Goal: Task Accomplishment & Management: Manage account settings

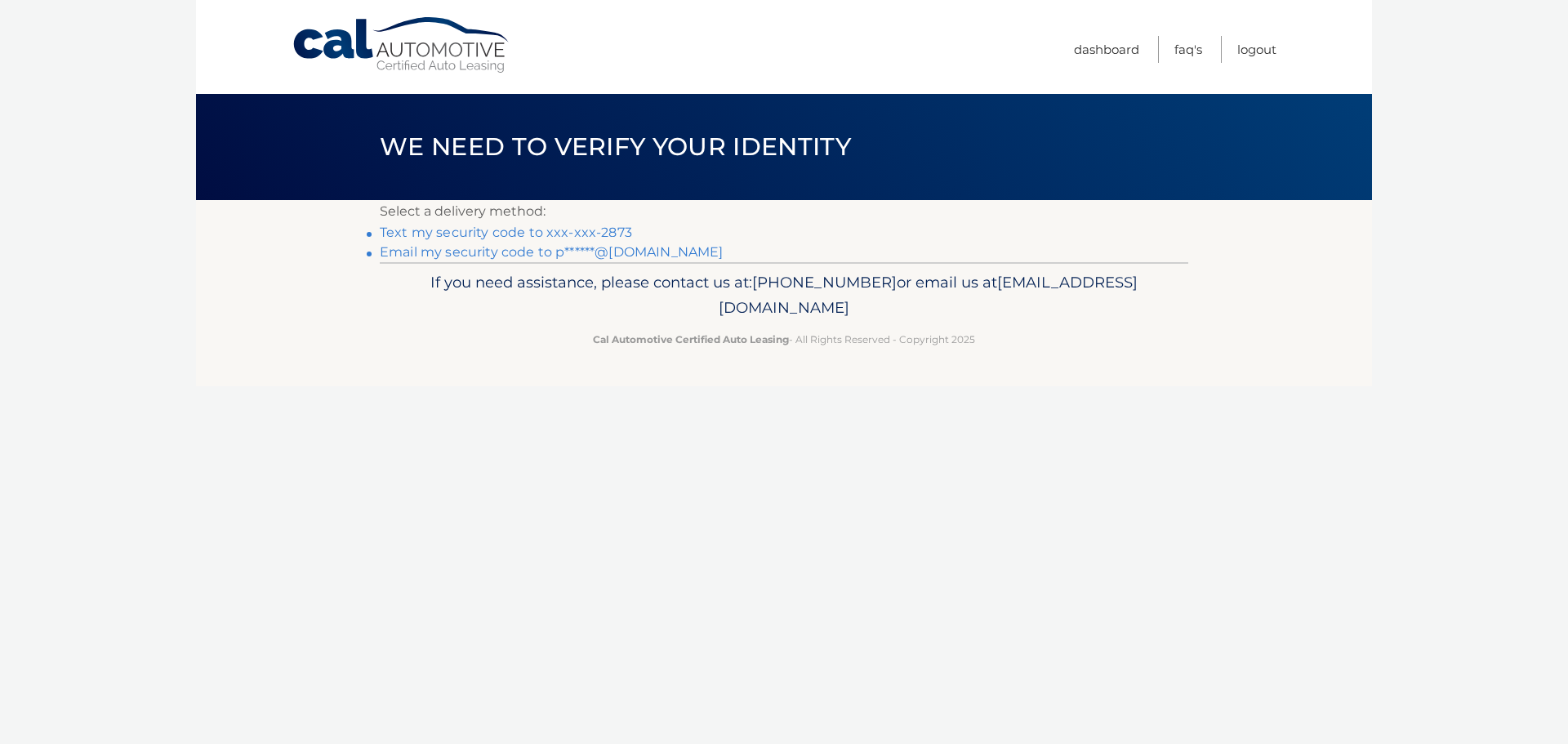
click at [587, 236] on link "Text my security code to xxx-xxx-2873" at bounding box center [506, 232] width 252 height 16
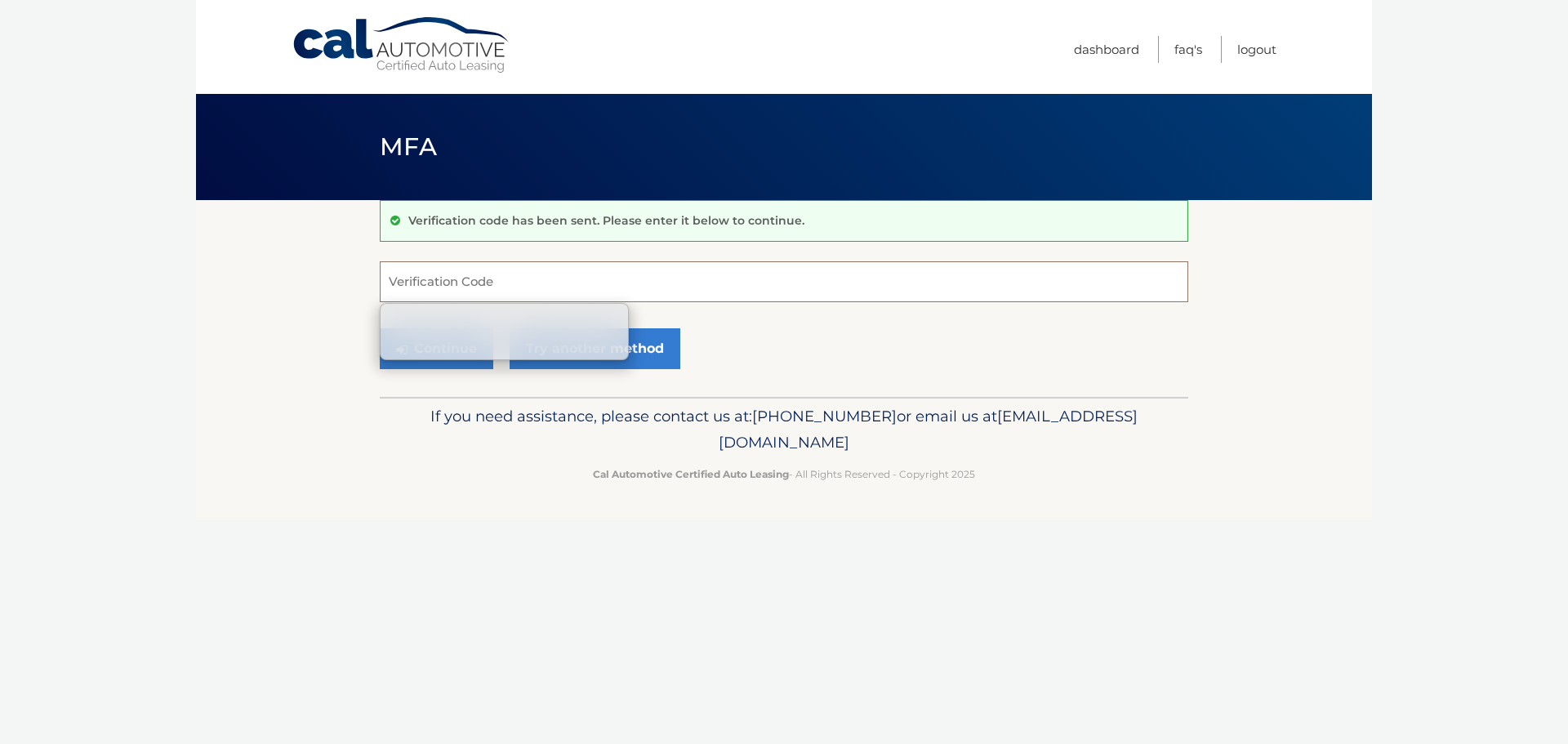
click at [519, 281] on input "Verification Code" at bounding box center [784, 281] width 808 height 41
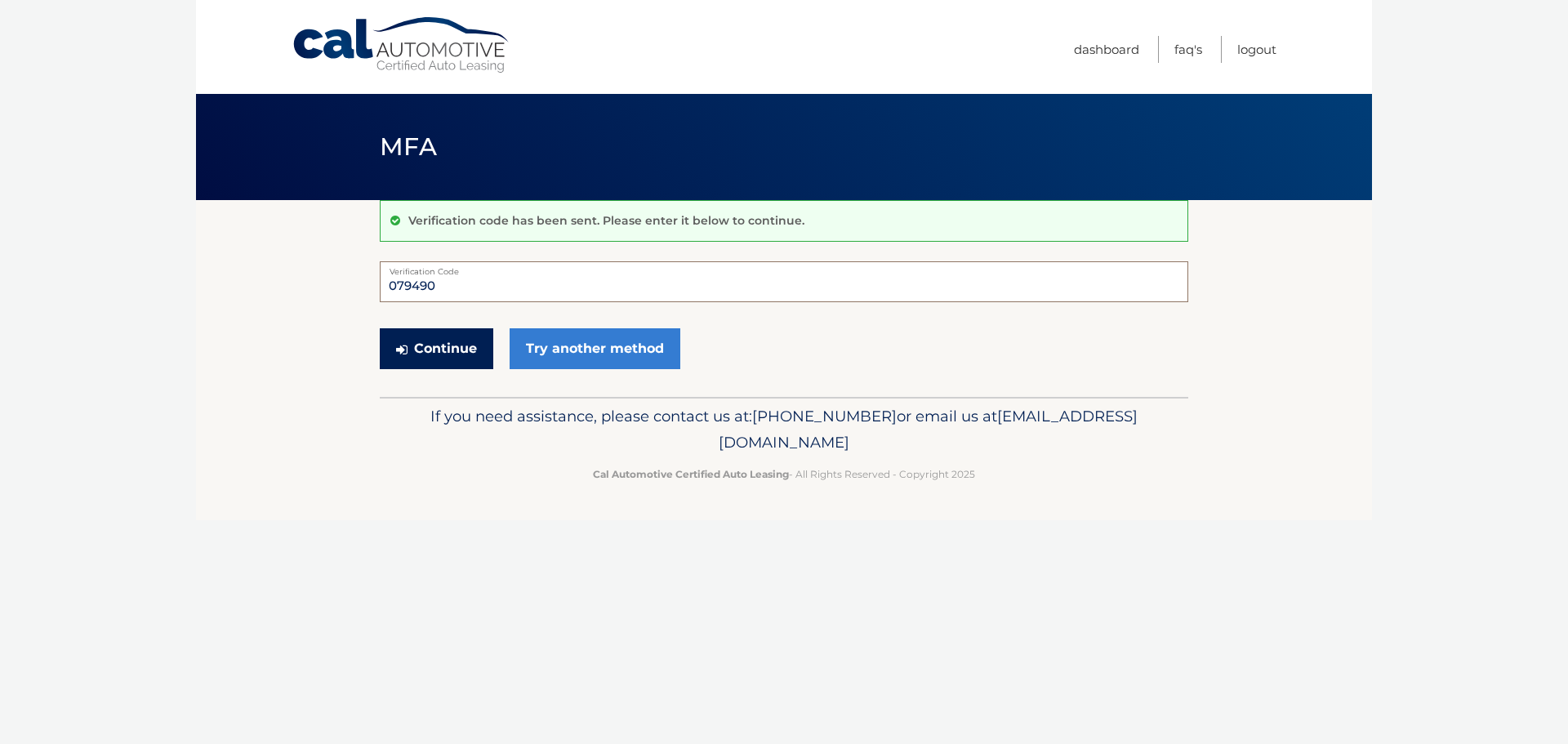
type input "079490"
click at [458, 349] on button "Continue" at bounding box center [436, 348] width 114 height 41
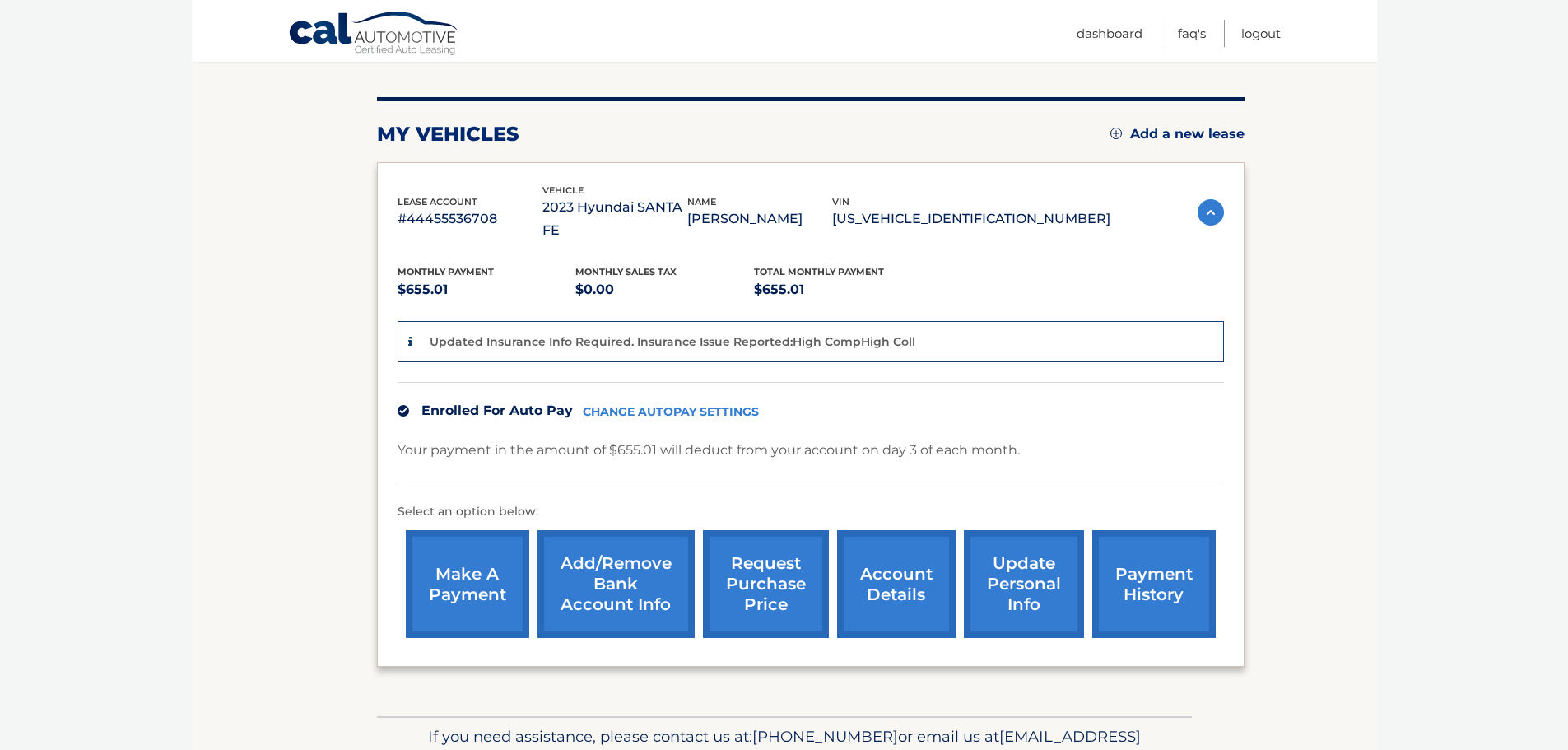
scroll to position [191, 0]
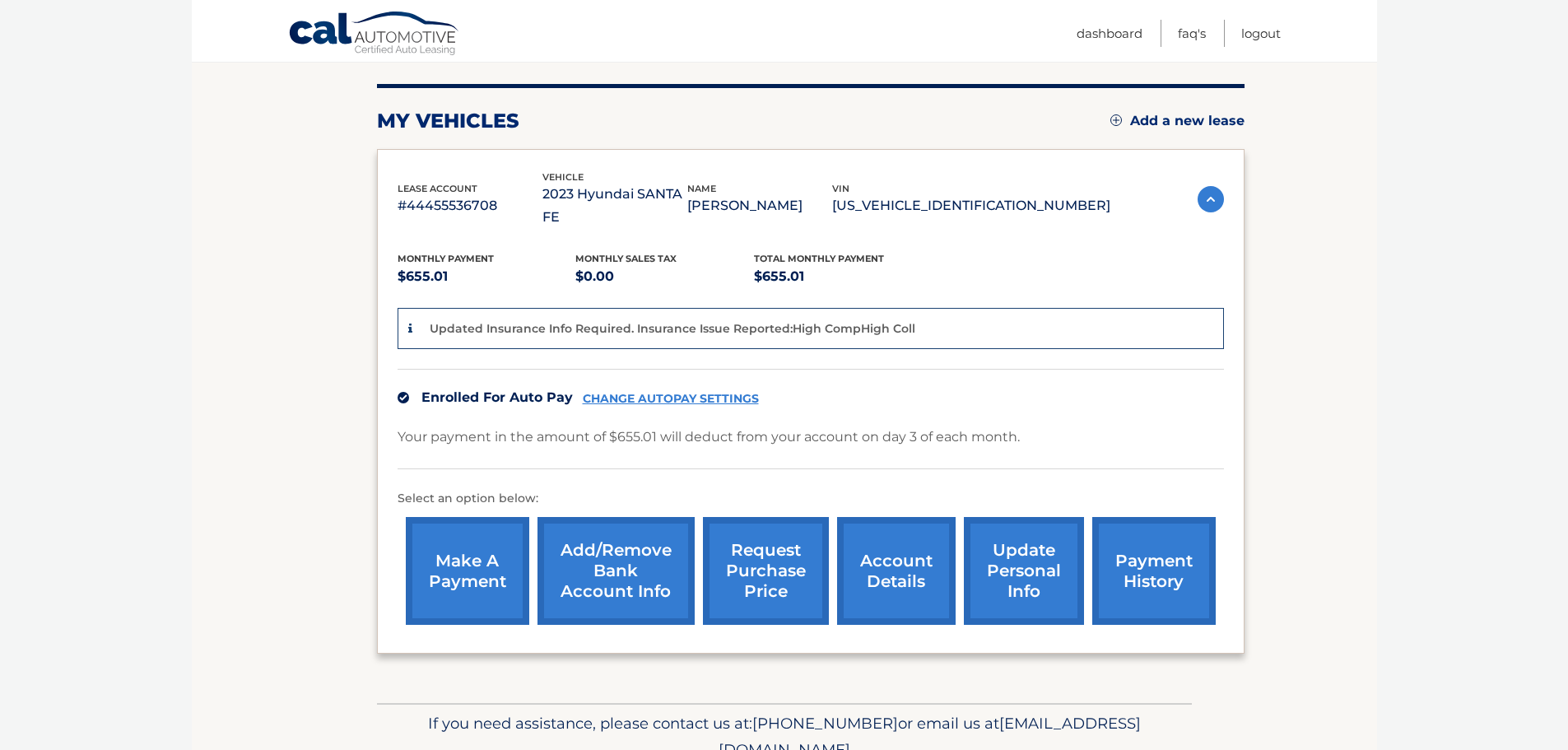
click at [932, 531] on link "account details" at bounding box center [896, 570] width 119 height 108
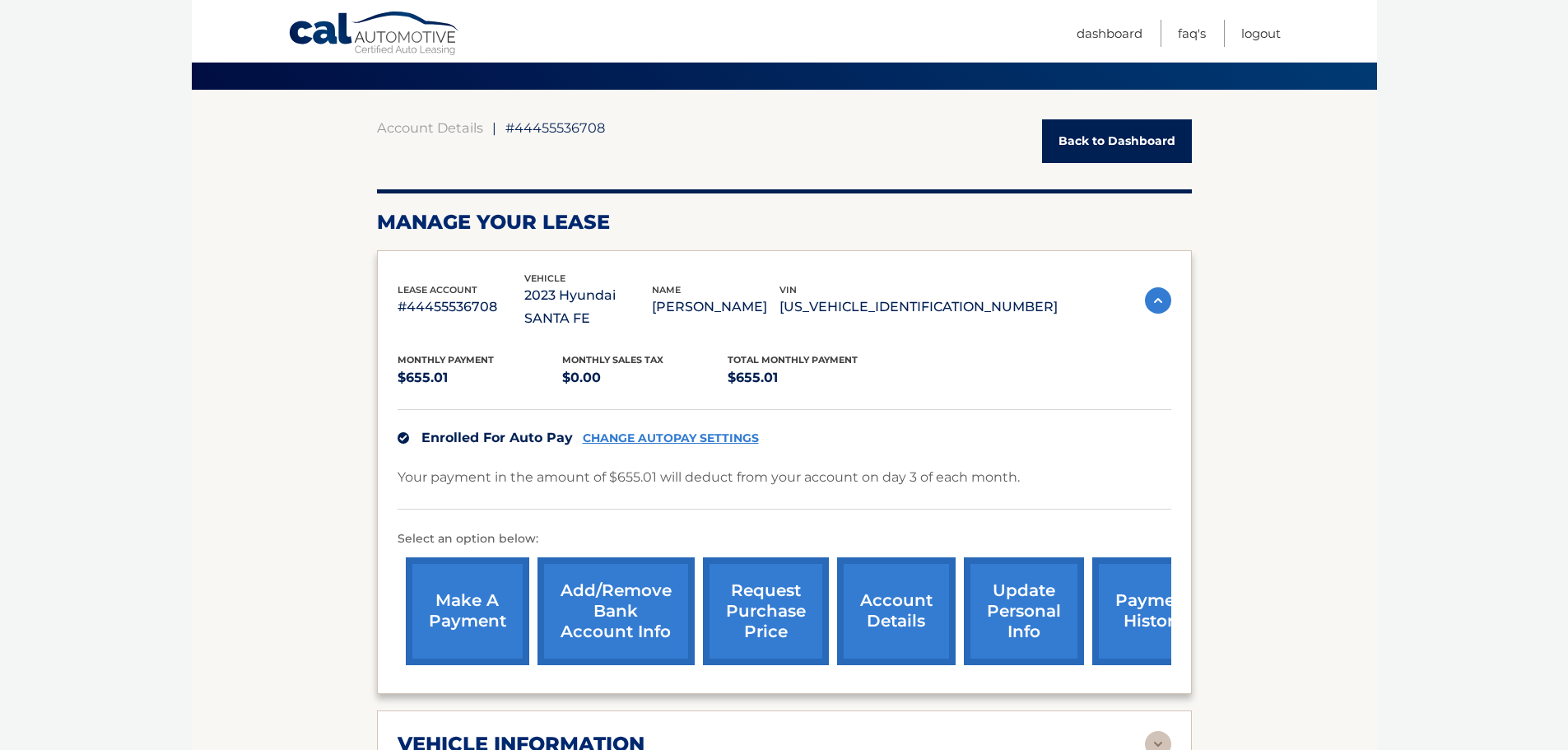
scroll to position [137, 0]
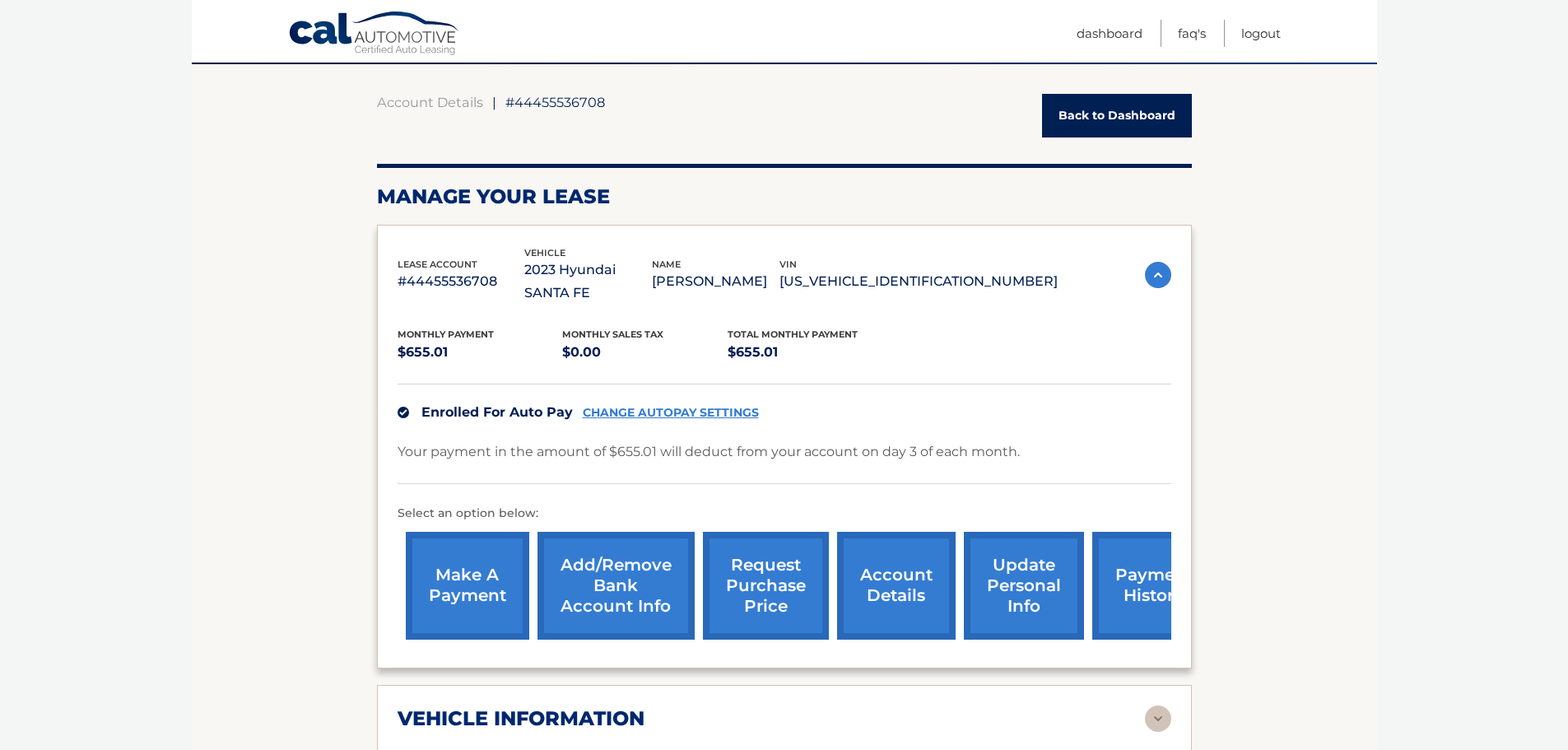
drag, startPoint x: 1050, startPoint y: 267, endPoint x: 892, endPoint y: 274, distance: 158.2
click at [892, 274] on p "[US_VEHICLE_IDENTIFICATION_NUMBER]" at bounding box center [919, 281] width 278 height 23
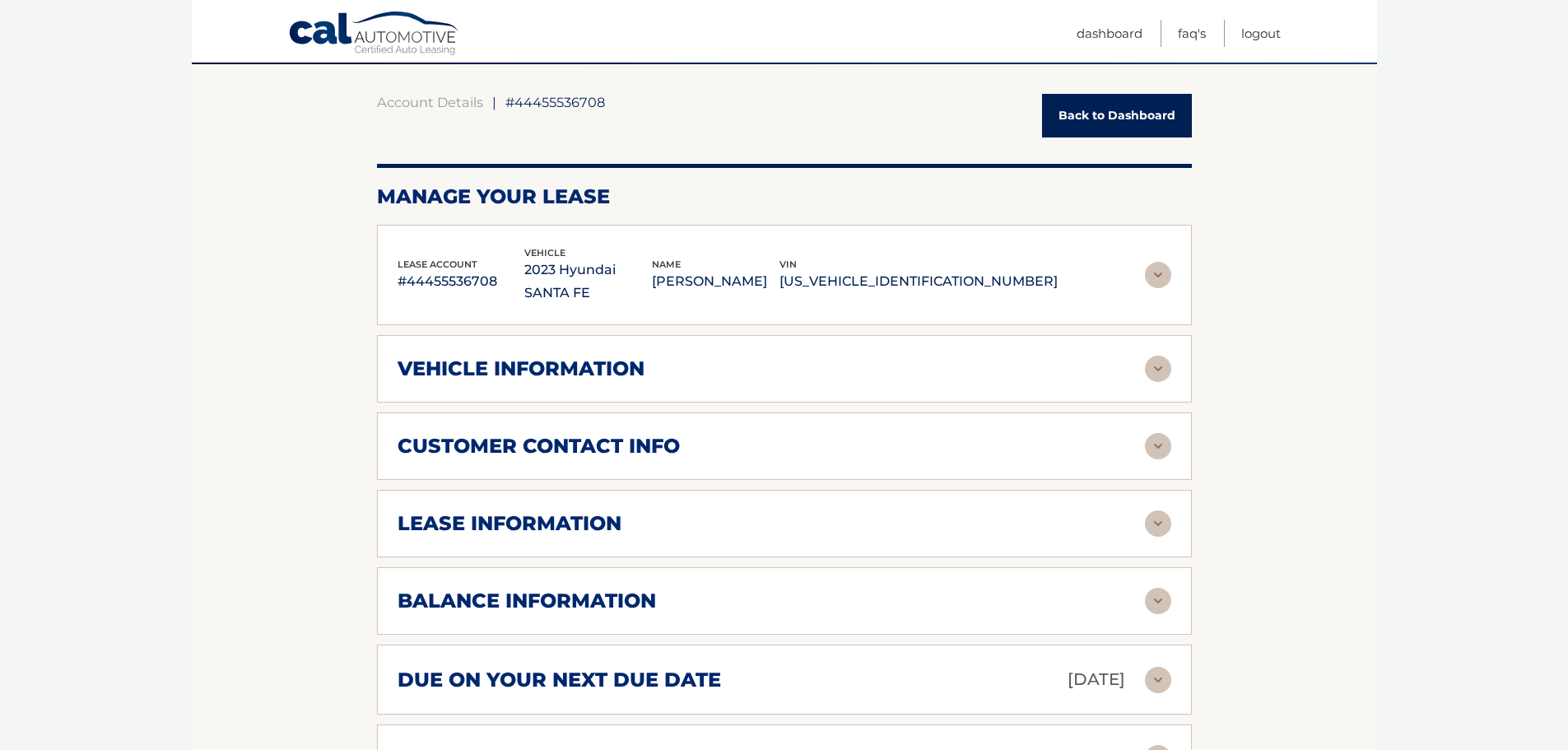
copy p "[US_VEHICLE_IDENTIFICATION_NUMBER]"
click at [1161, 510] on img at bounding box center [1159, 524] width 26 height 26
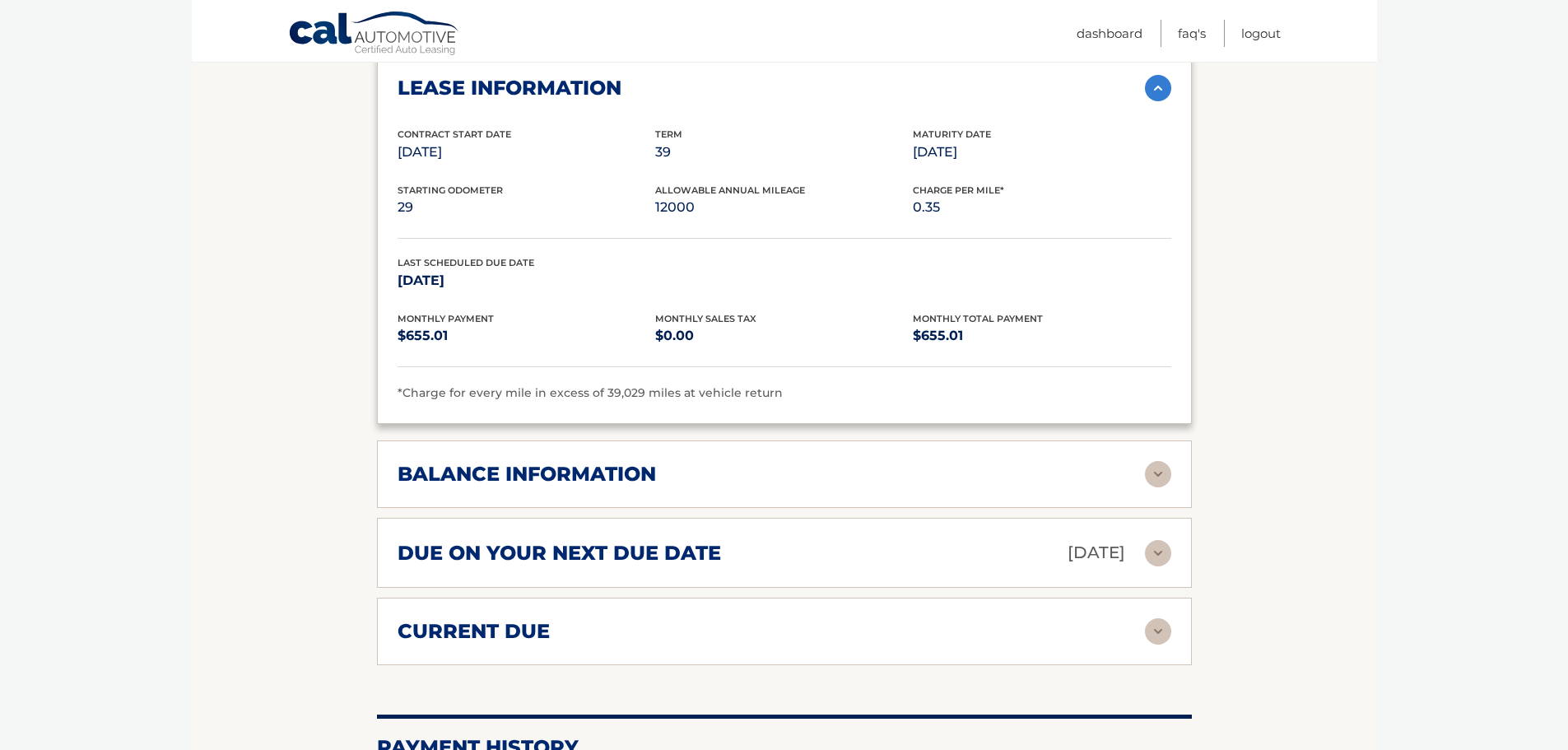
scroll to position [603, 0]
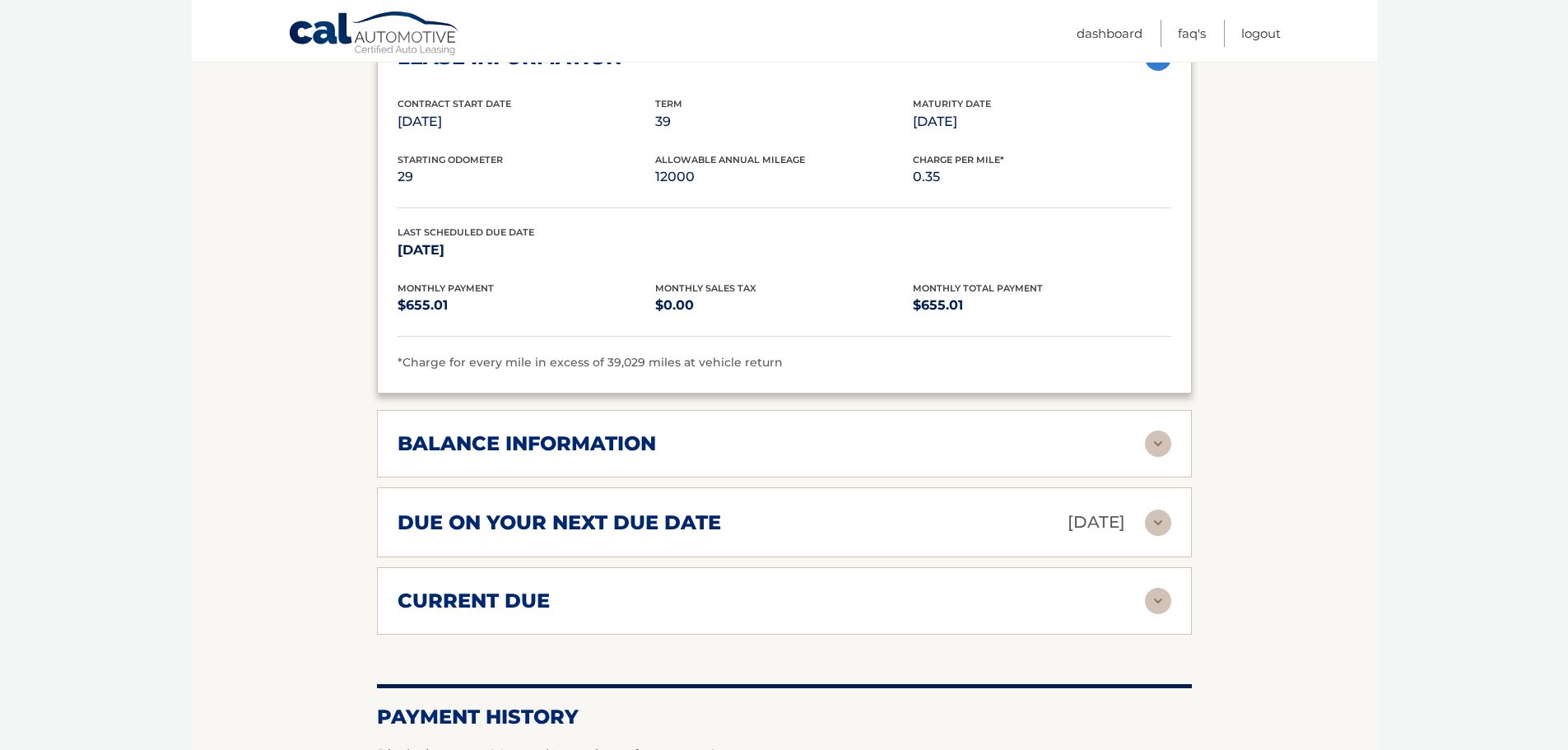
click at [1155, 410] on div "balance information Payments Received 34 Payments Remaining 5 Next Payment will…" at bounding box center [784, 443] width 815 height 67
click at [1158, 430] on img at bounding box center [1159, 443] width 26 height 26
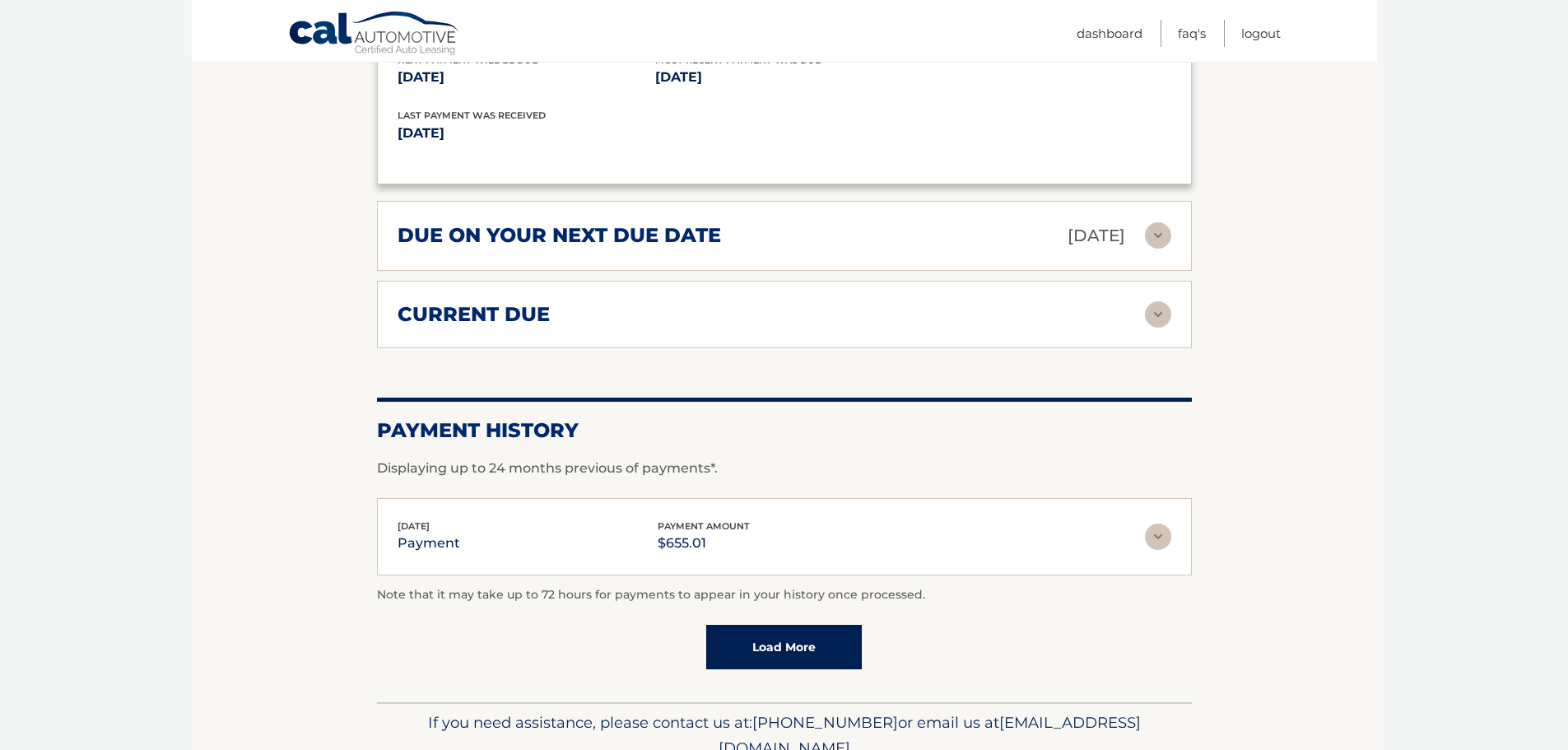
scroll to position [1097, 0]
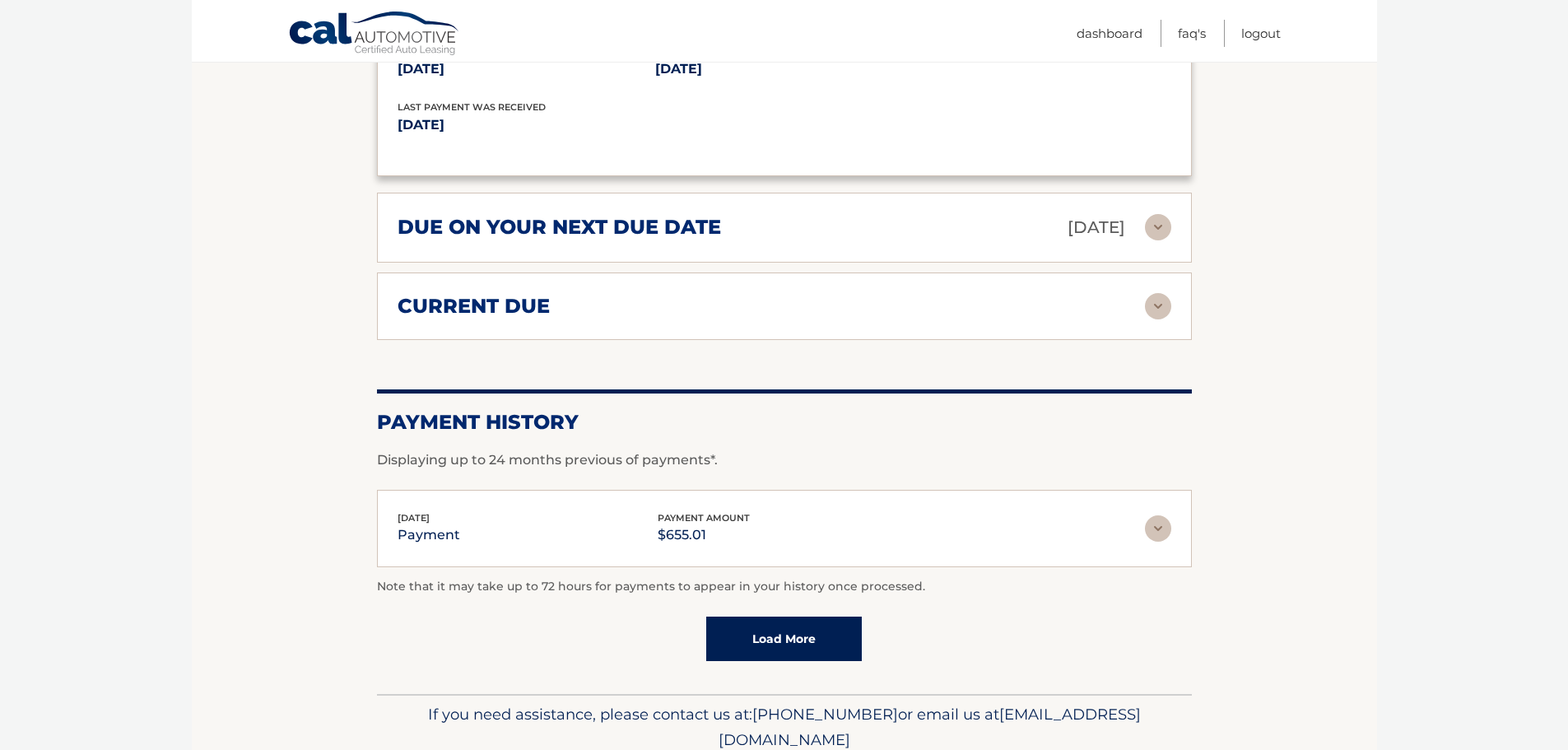
click at [1153, 515] on img at bounding box center [1159, 528] width 26 height 26
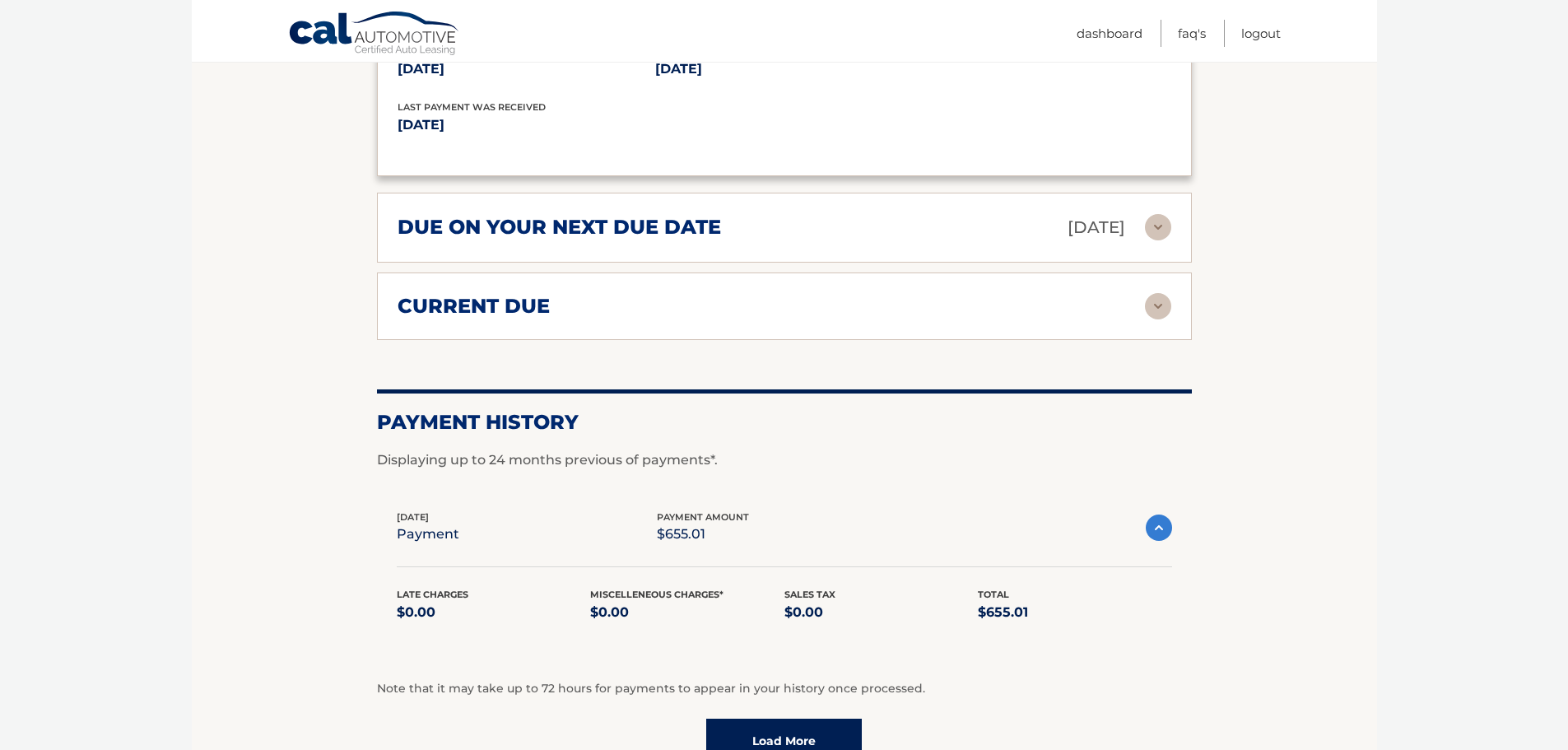
click at [1153, 514] on img at bounding box center [1159, 527] width 26 height 26
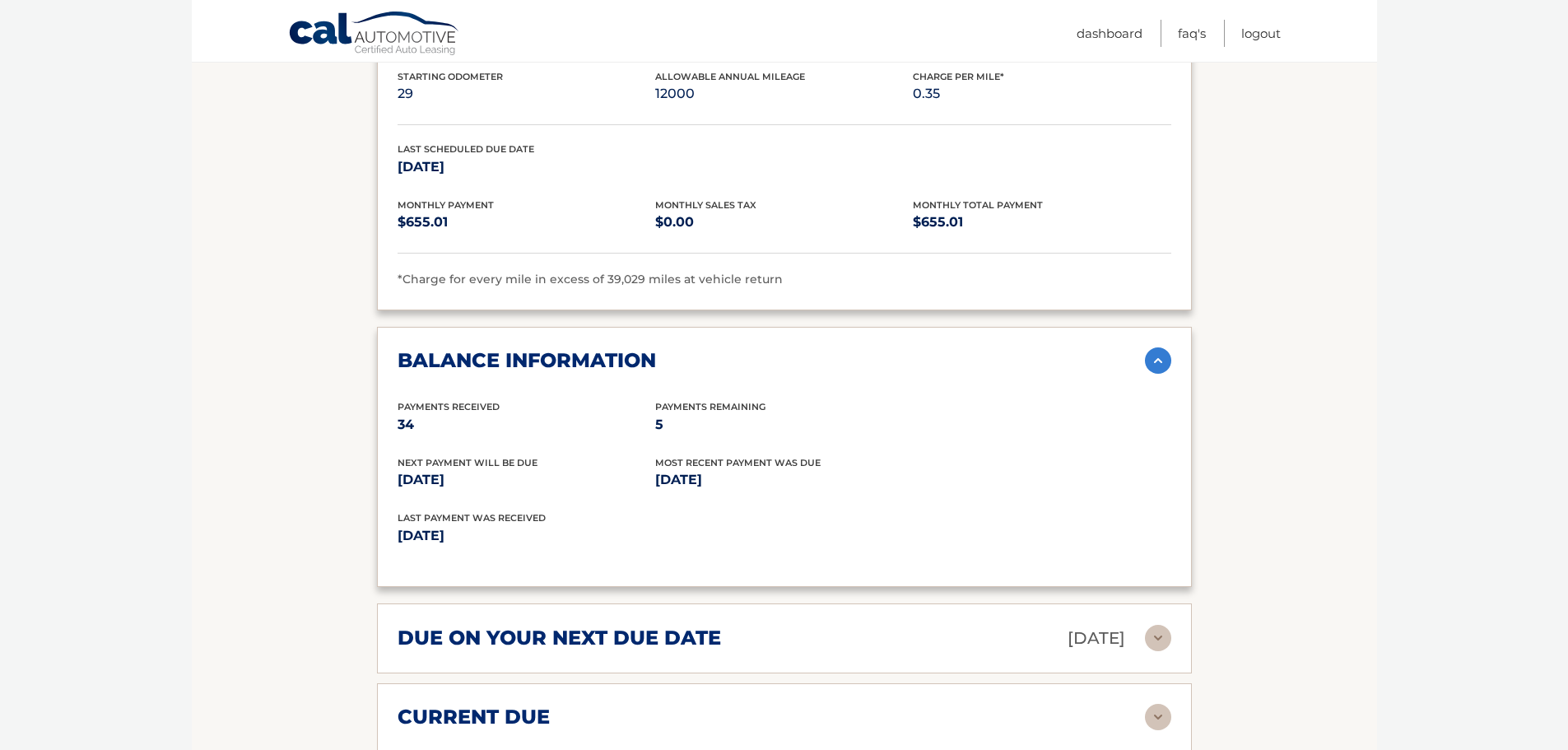
scroll to position [685, 0]
click at [1160, 348] on img at bounding box center [1159, 361] width 26 height 26
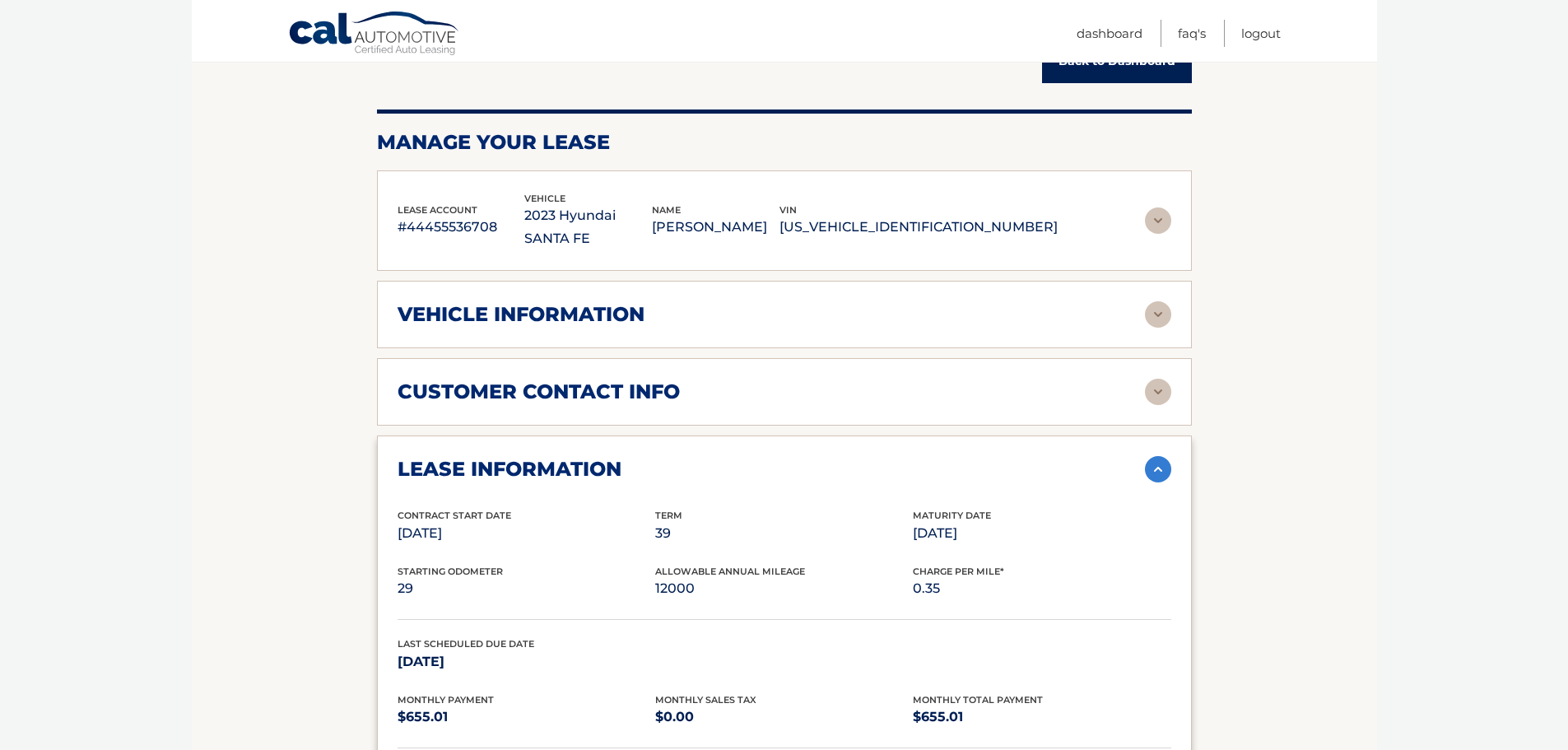
scroll to position [164, 0]
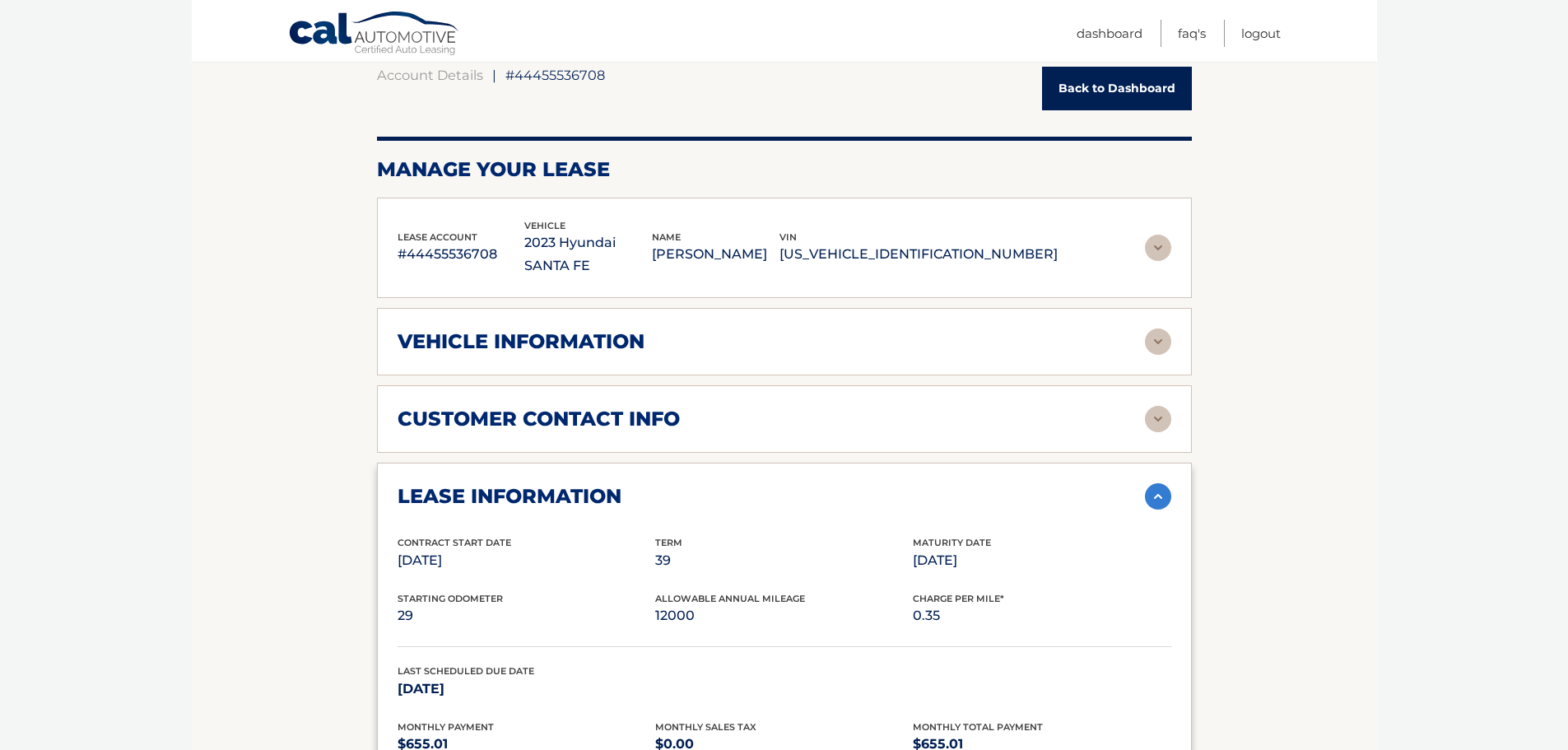
click at [1160, 329] on img at bounding box center [1159, 342] width 26 height 26
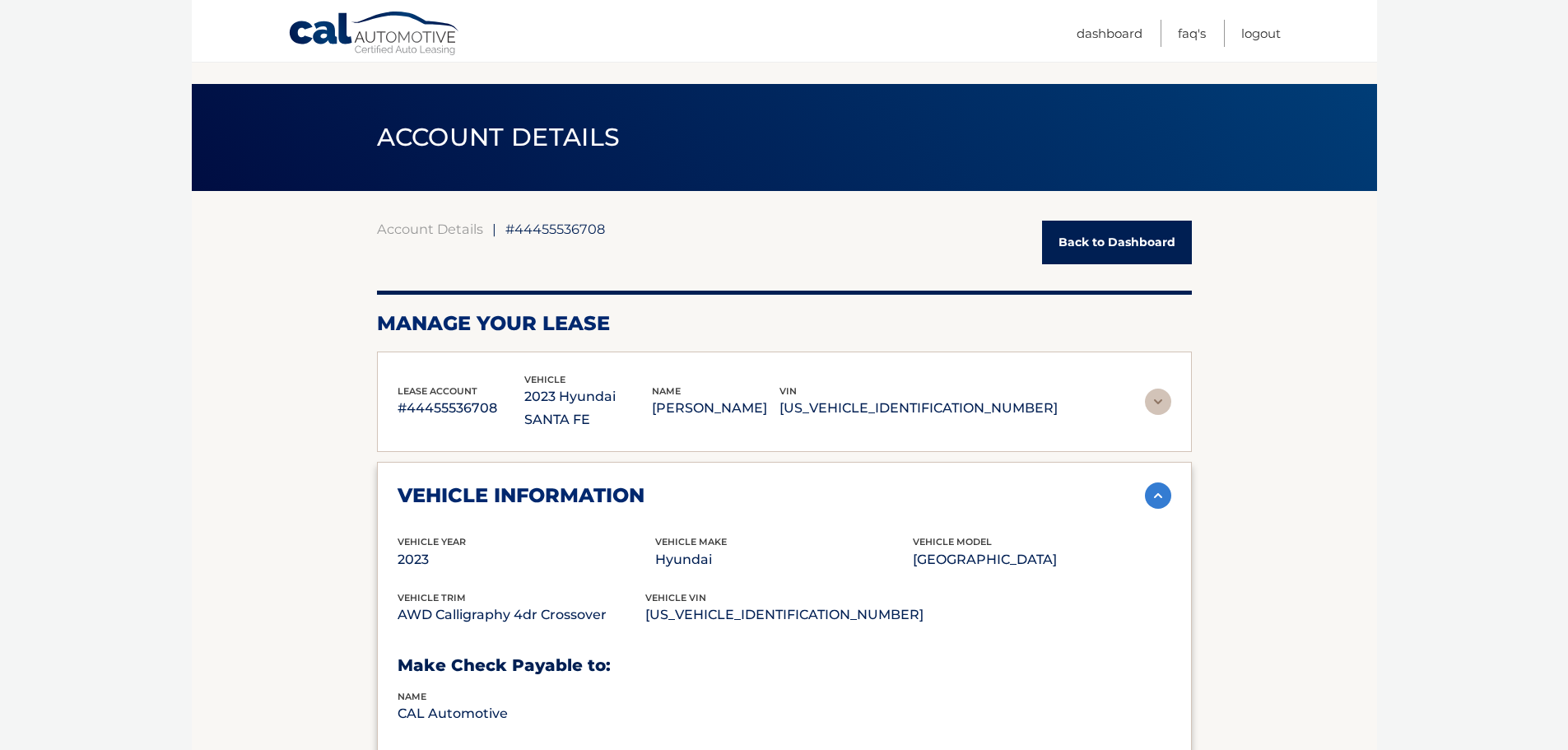
scroll to position [0, 0]
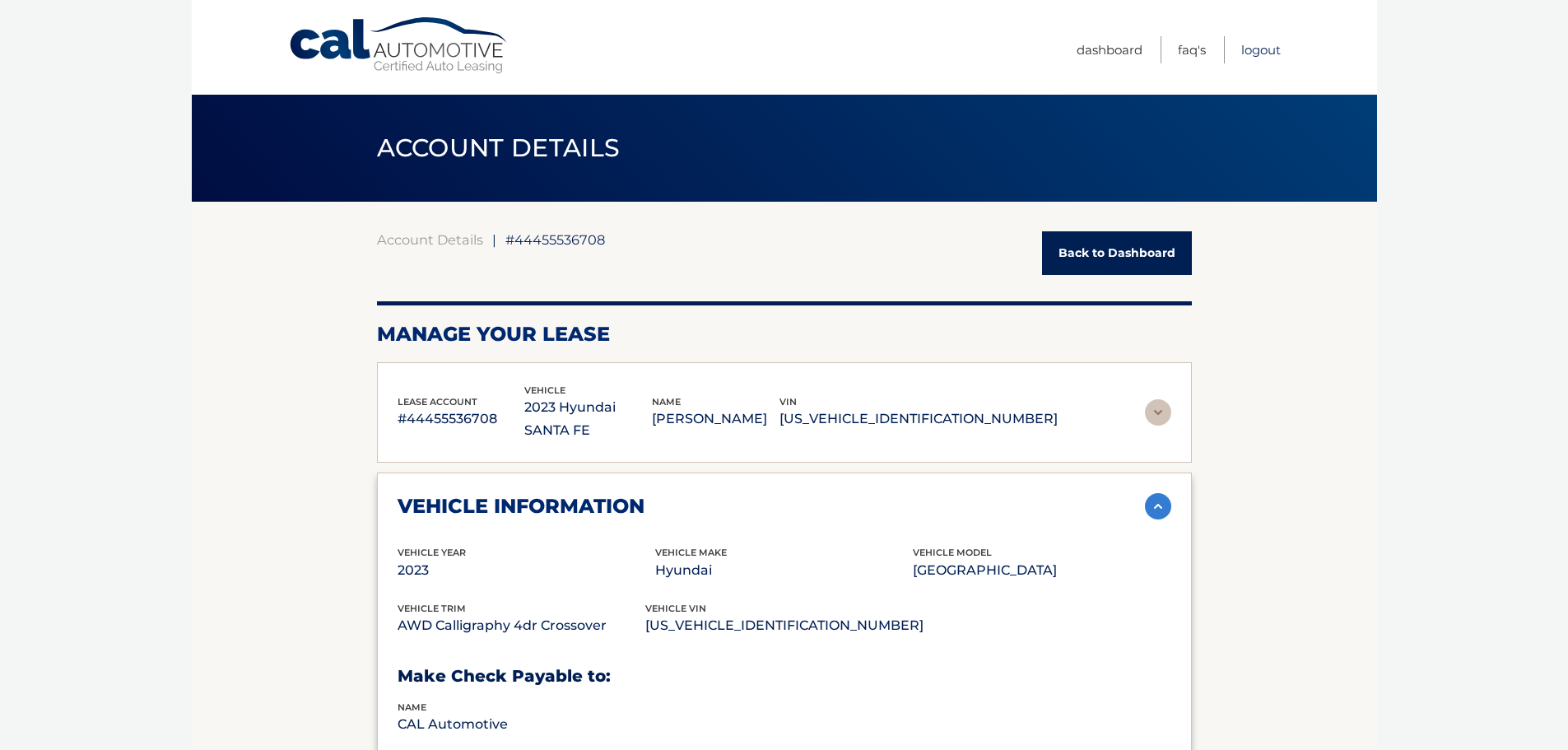
click at [1246, 45] on link "Logout" at bounding box center [1261, 49] width 39 height 27
